Goal: Communication & Community: Answer question/provide support

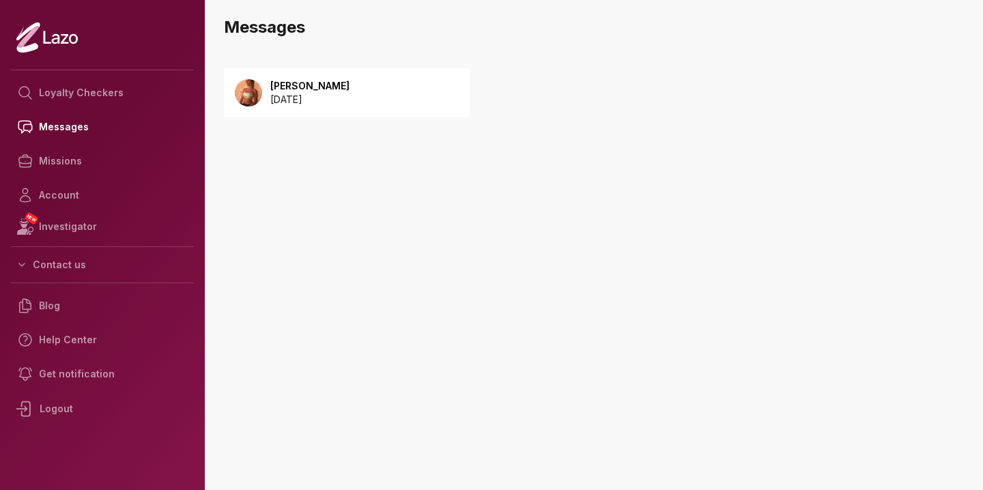
click at [300, 91] on p "[PERSON_NAME]" at bounding box center [309, 86] width 79 height 14
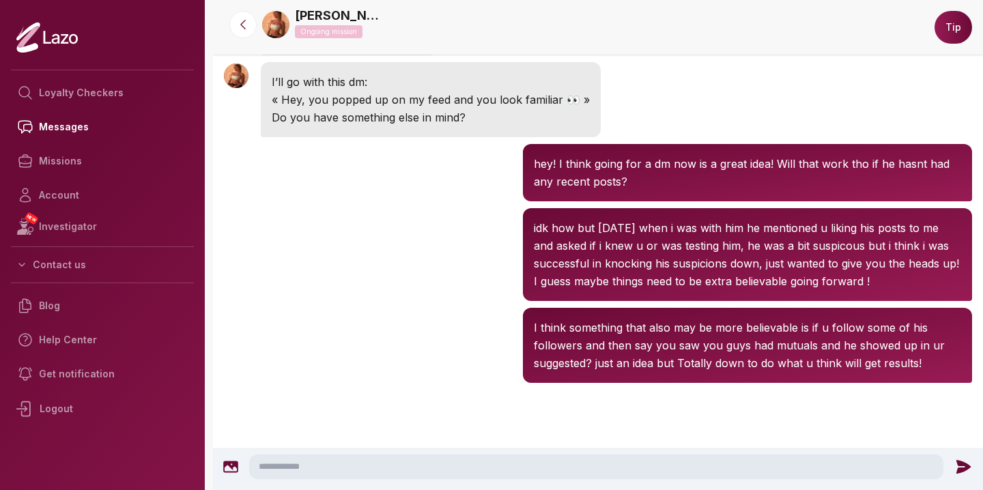
scroll to position [2200, 0]
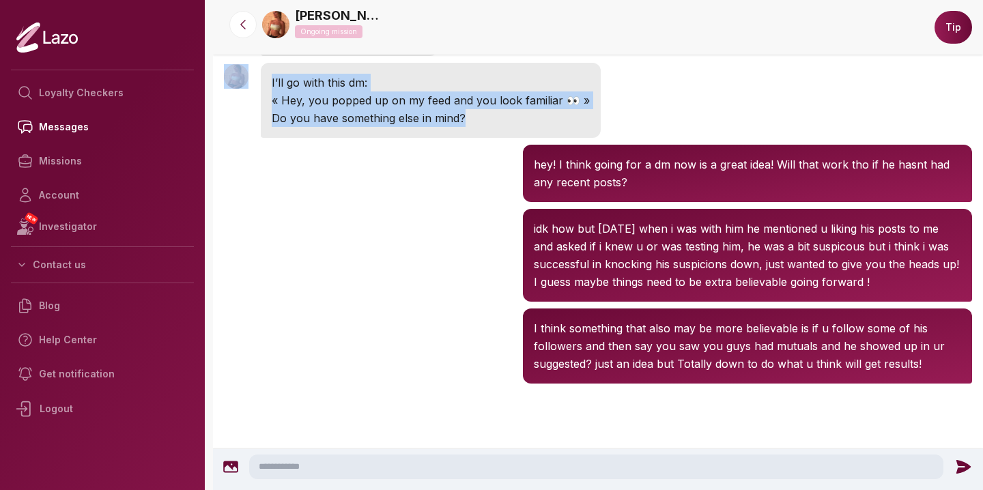
drag, startPoint x: 494, startPoint y: 379, endPoint x: 508, endPoint y: 255, distance: 124.3
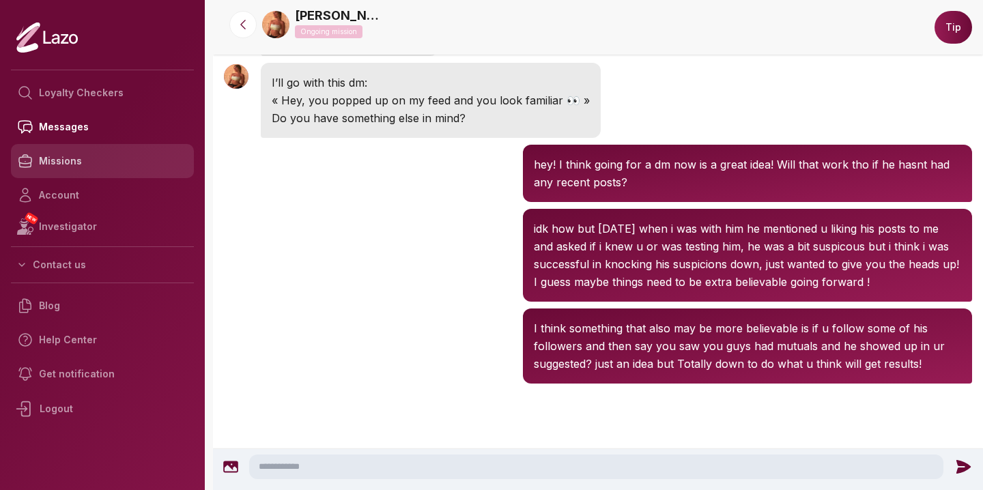
click at [117, 153] on link "Missions" at bounding box center [102, 161] width 183 height 34
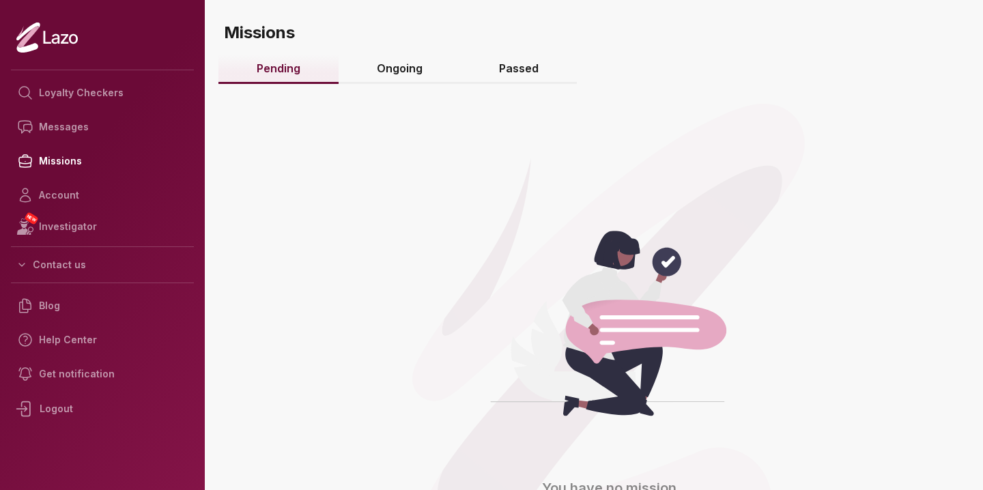
click at [407, 64] on link "Ongoing" at bounding box center [400, 69] width 122 height 29
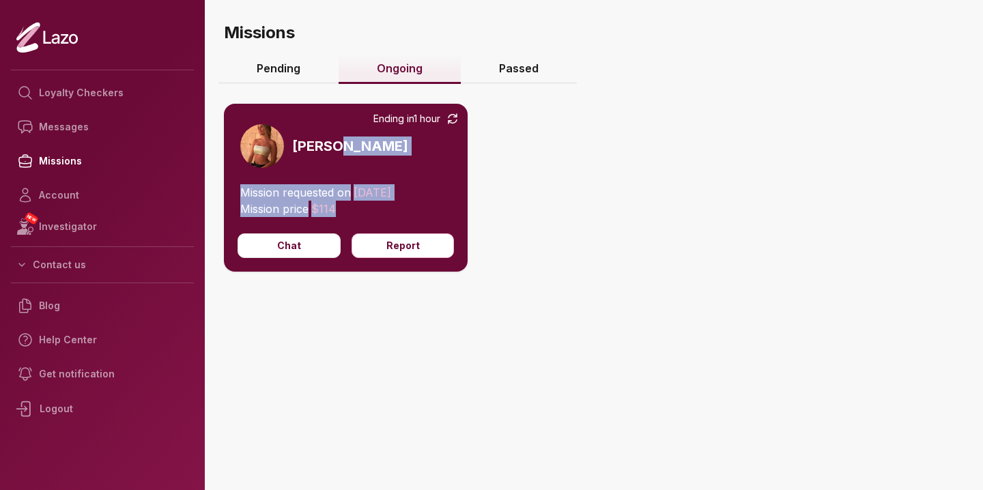
drag, startPoint x: 372, startPoint y: 210, endPoint x: 375, endPoint y: 178, distance: 32.3
click at [375, 178] on div "Ending in 1 hour Sharon Mission requested on 08/09/2025 Mission price $ 114 Cha…" at bounding box center [346, 188] width 244 height 168
click at [495, 175] on div "Ending in 1 hour Sharon Mission requested on 08/09/2025 Mission price $ 114 Cha…" at bounding box center [598, 228] width 748 height 304
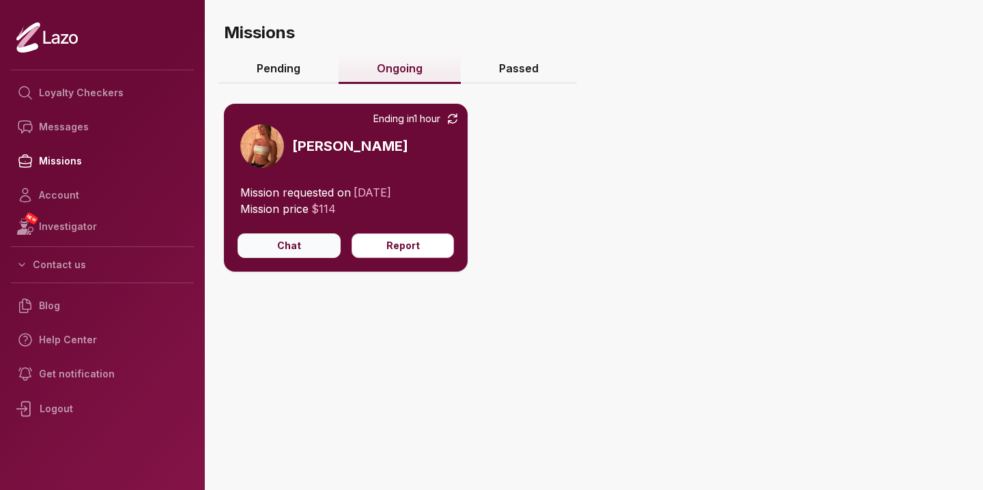
click at [268, 236] on button "Chat" at bounding box center [289, 245] width 103 height 25
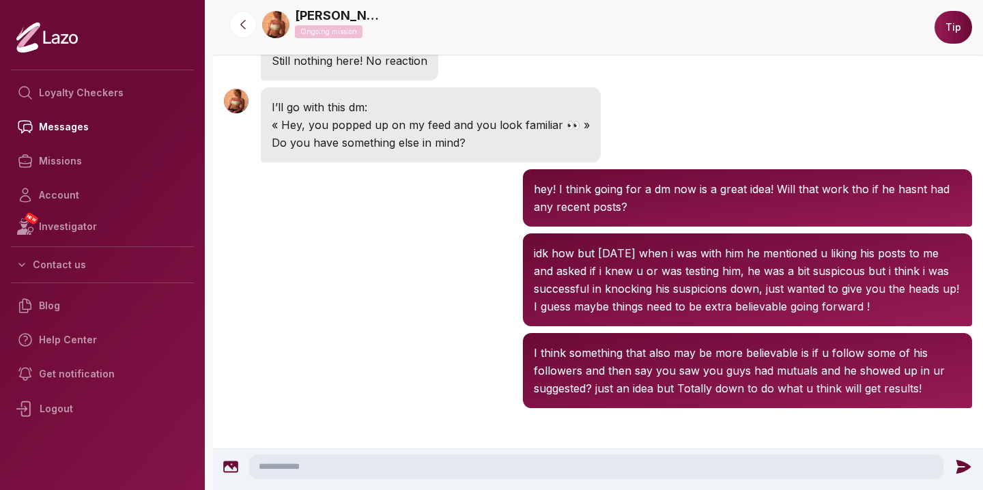
scroll to position [3599, 0]
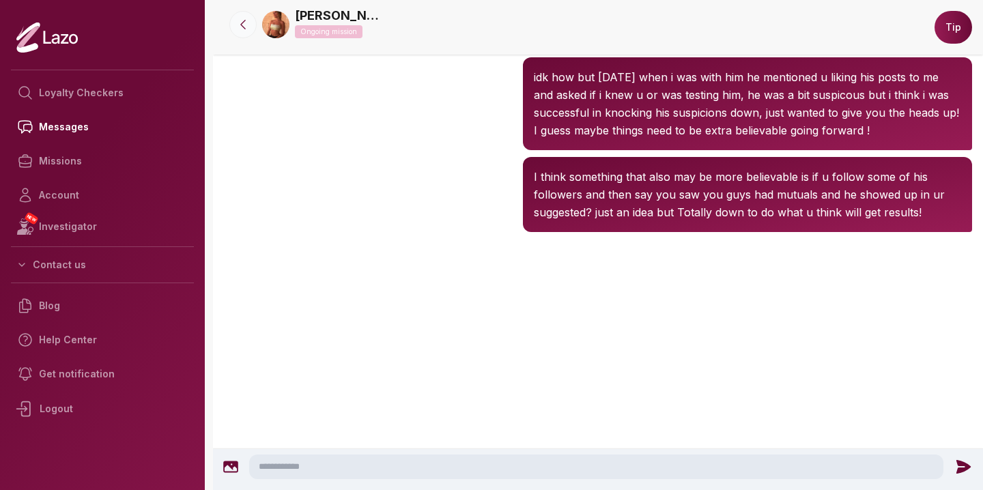
click at [245, 38] on button at bounding box center [242, 24] width 27 height 27
